Goal: Communication & Community: Connect with others

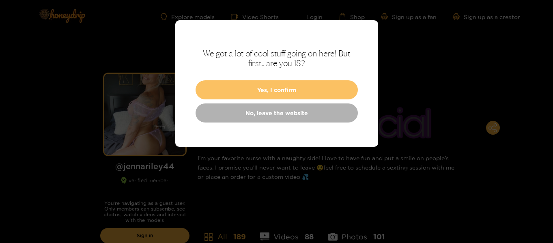
click at [279, 89] on button "Yes, I confirm" at bounding box center [277, 89] width 162 height 19
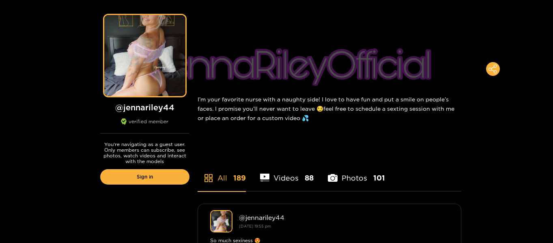
scroll to position [122, 0]
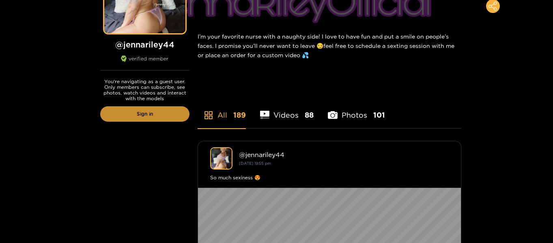
click at [148, 111] on link "Sign in" at bounding box center [144, 113] width 89 height 15
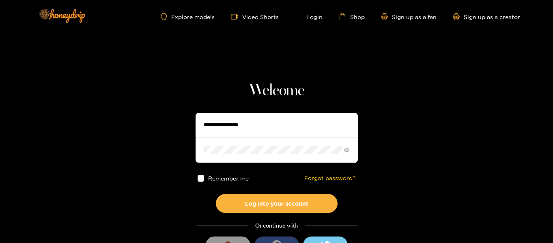
type input "*********"
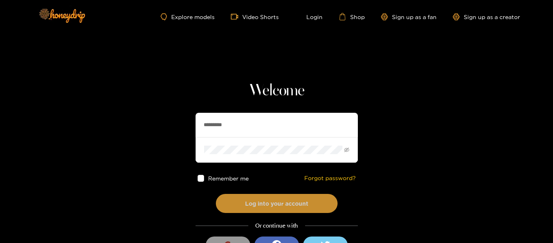
click at [276, 206] on button "Log into your account" at bounding box center [277, 203] width 122 height 19
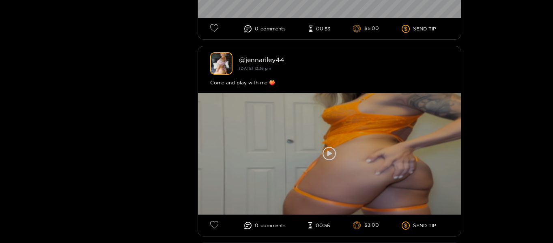
scroll to position [365, 0]
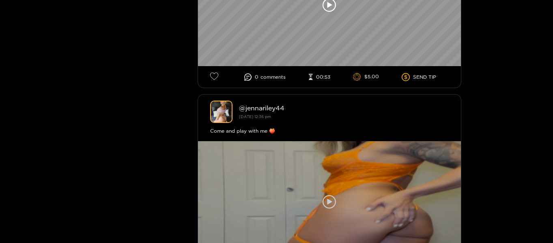
click at [325, 196] on icon at bounding box center [330, 202] width 14 height 14
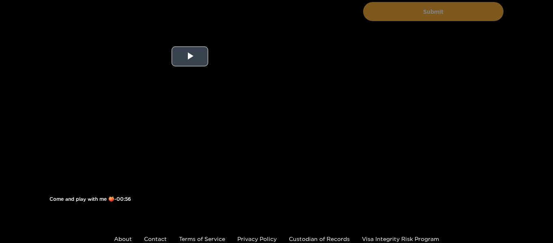
scroll to position [122, 0]
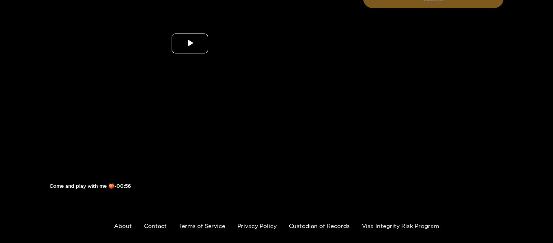
click at [190, 43] on span "Video Player" at bounding box center [190, 43] width 0 height 0
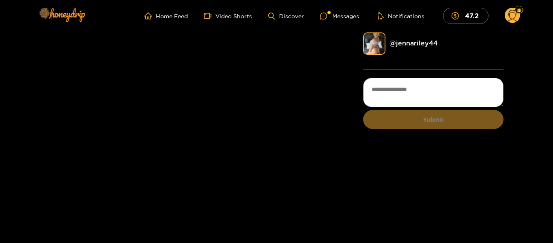
scroll to position [0, 0]
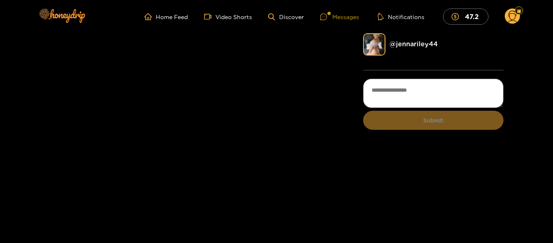
click at [339, 14] on div "Messages" at bounding box center [339, 16] width 39 height 9
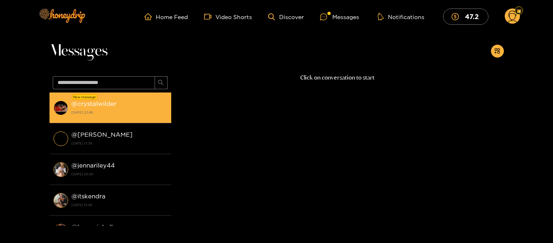
click at [123, 101] on div "@ crystalwilder 19 September 2025 23:46" at bounding box center [119, 108] width 96 height 18
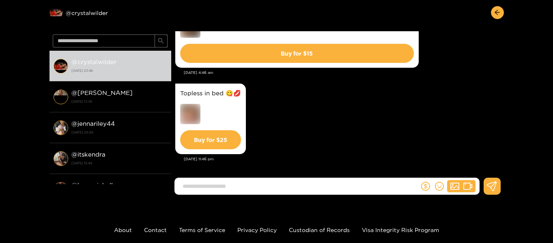
scroll to position [81, 0]
